Goal: Information Seeking & Learning: Learn about a topic

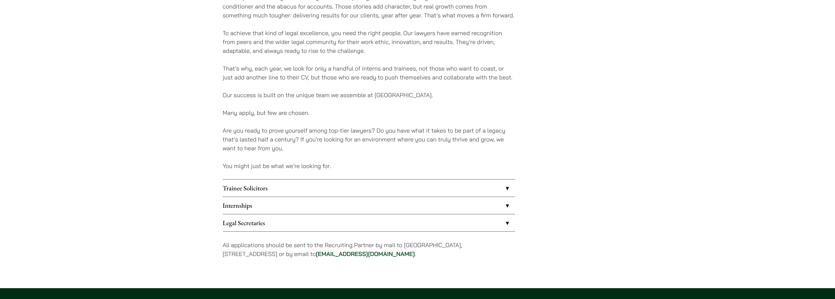
scroll to position [492, 0]
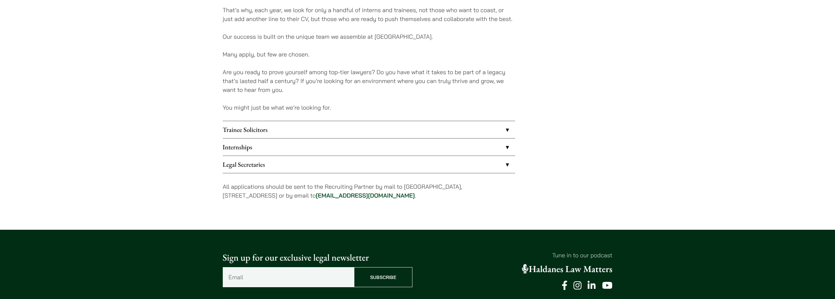
click at [505, 145] on link "Internships" at bounding box center [369, 146] width 292 height 17
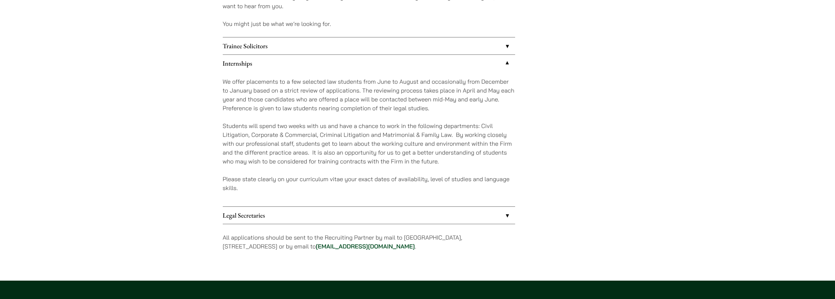
scroll to position [590, 0]
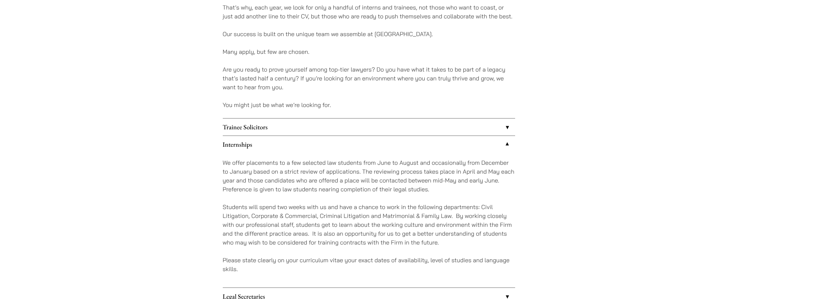
scroll to position [492, 0]
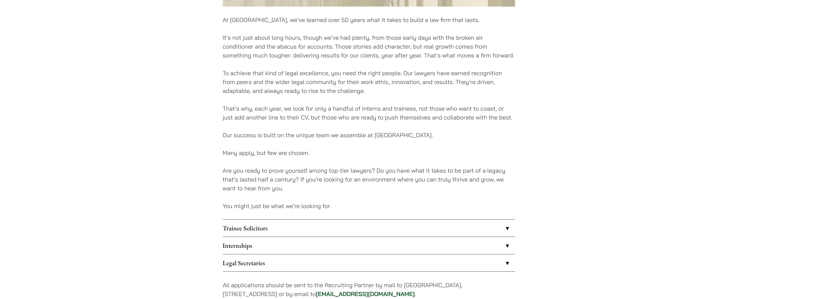
scroll to position [492, 0]
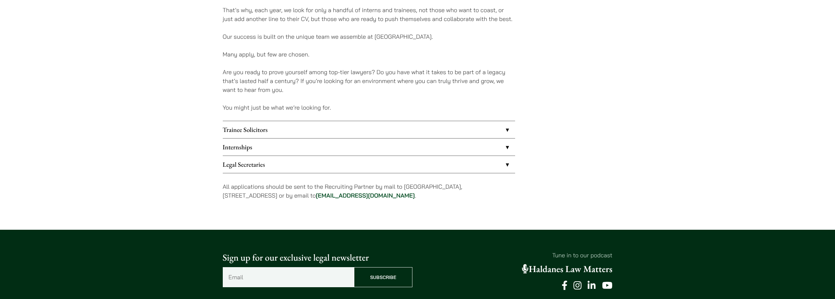
click at [301, 131] on link "Trainee Solicitors" at bounding box center [369, 129] width 292 height 17
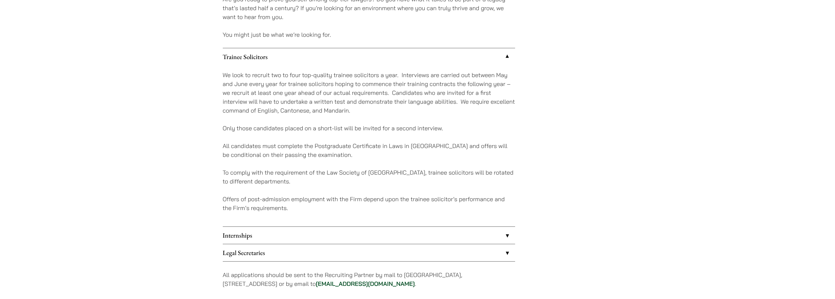
scroll to position [590, 0]
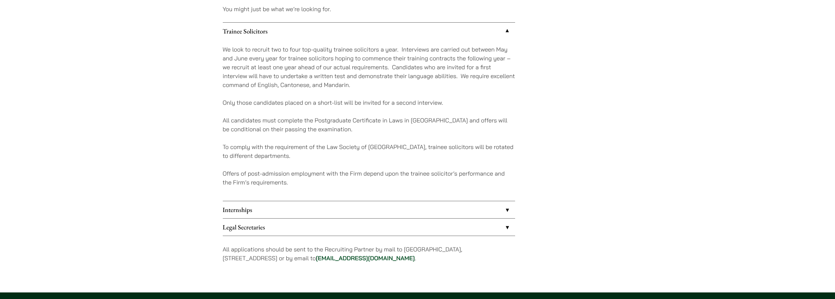
click at [285, 210] on link "Internships" at bounding box center [369, 209] width 292 height 17
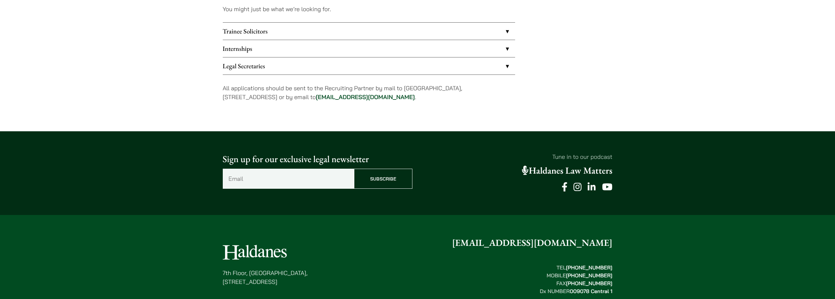
click at [343, 43] on link "Internships" at bounding box center [369, 48] width 292 height 17
